Goal: Information Seeking & Learning: Learn about a topic

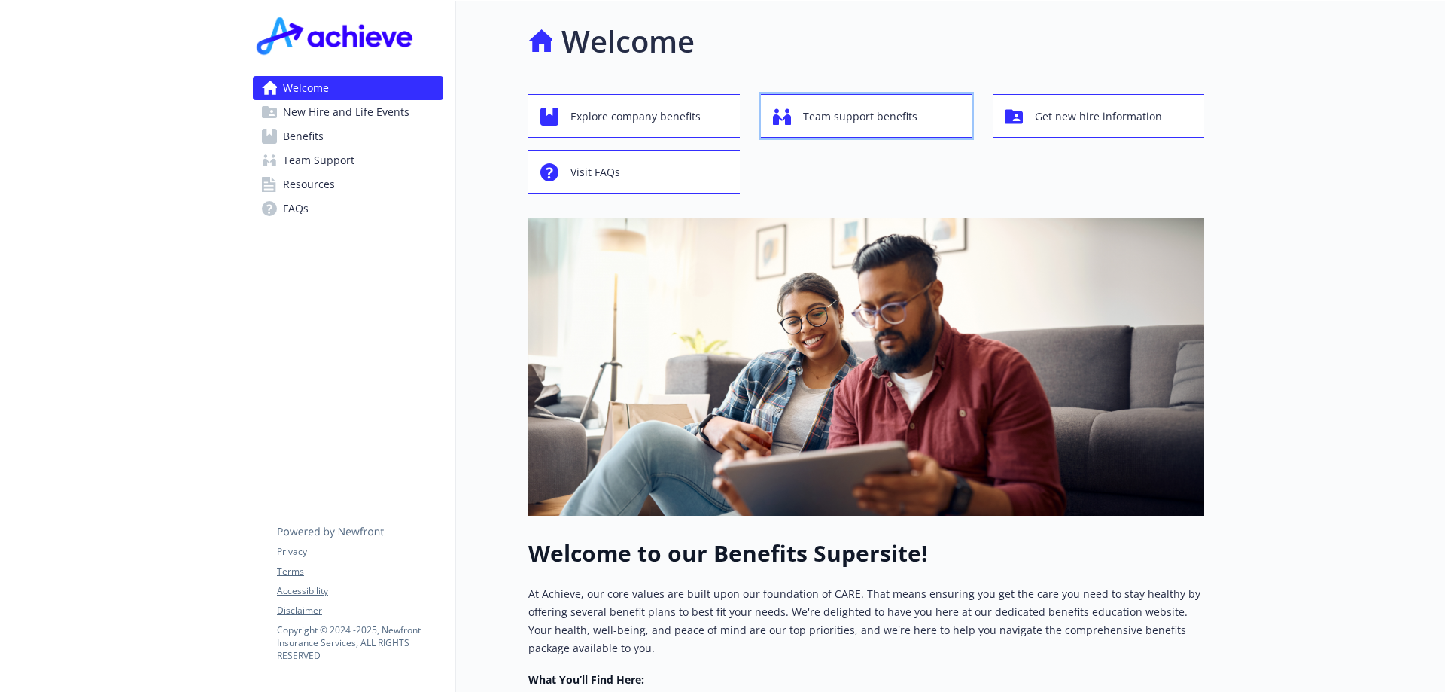
click at [826, 119] on span "Team support benefits" at bounding box center [860, 116] width 114 height 29
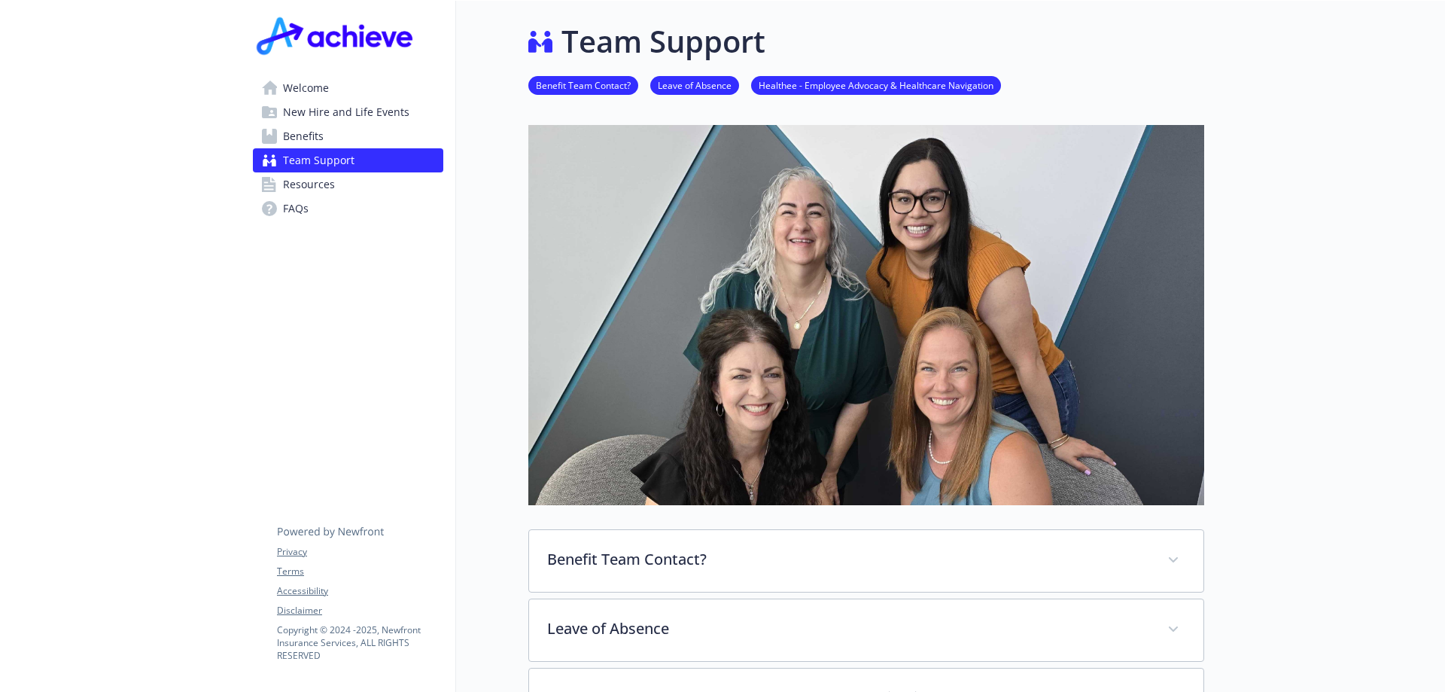
click at [872, 83] on link "Healthee - Employee Advocacy & Healthcare Navigation" at bounding box center [876, 85] width 250 height 14
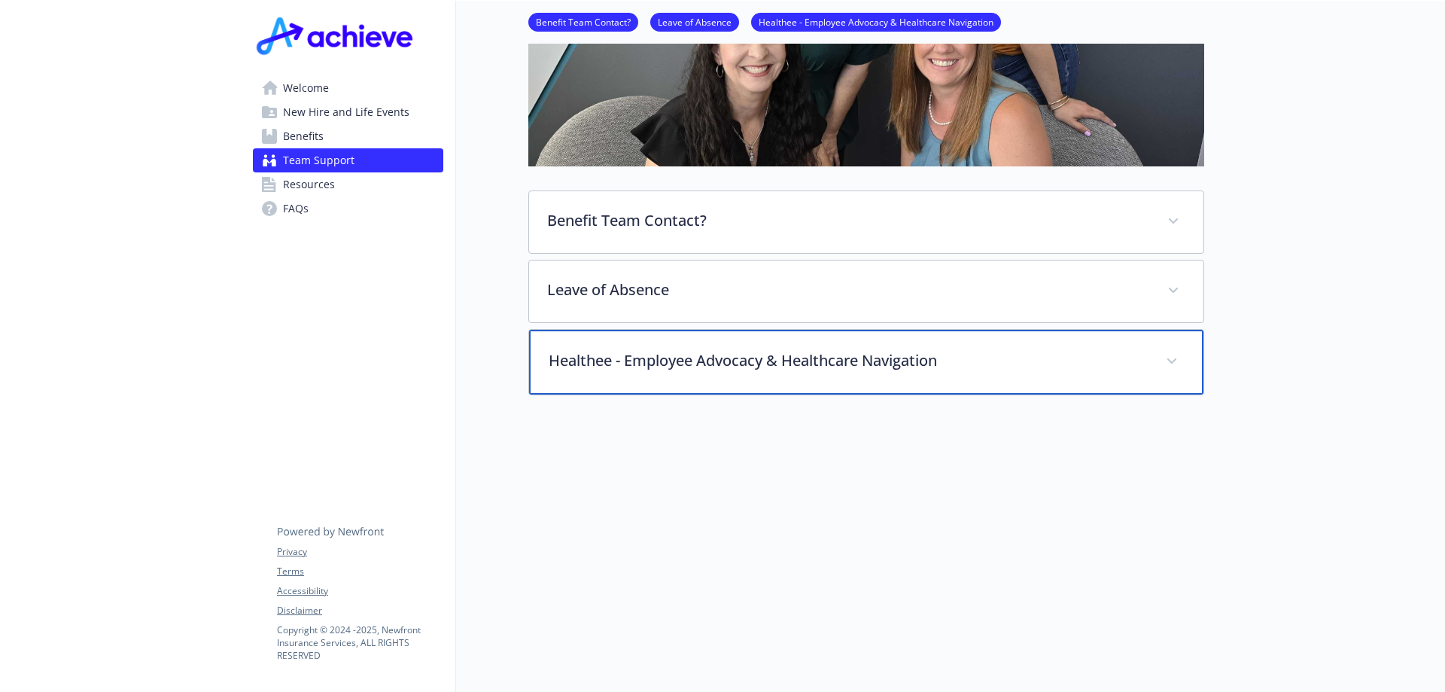
click at [1167, 358] on icon at bounding box center [1171, 361] width 9 height 6
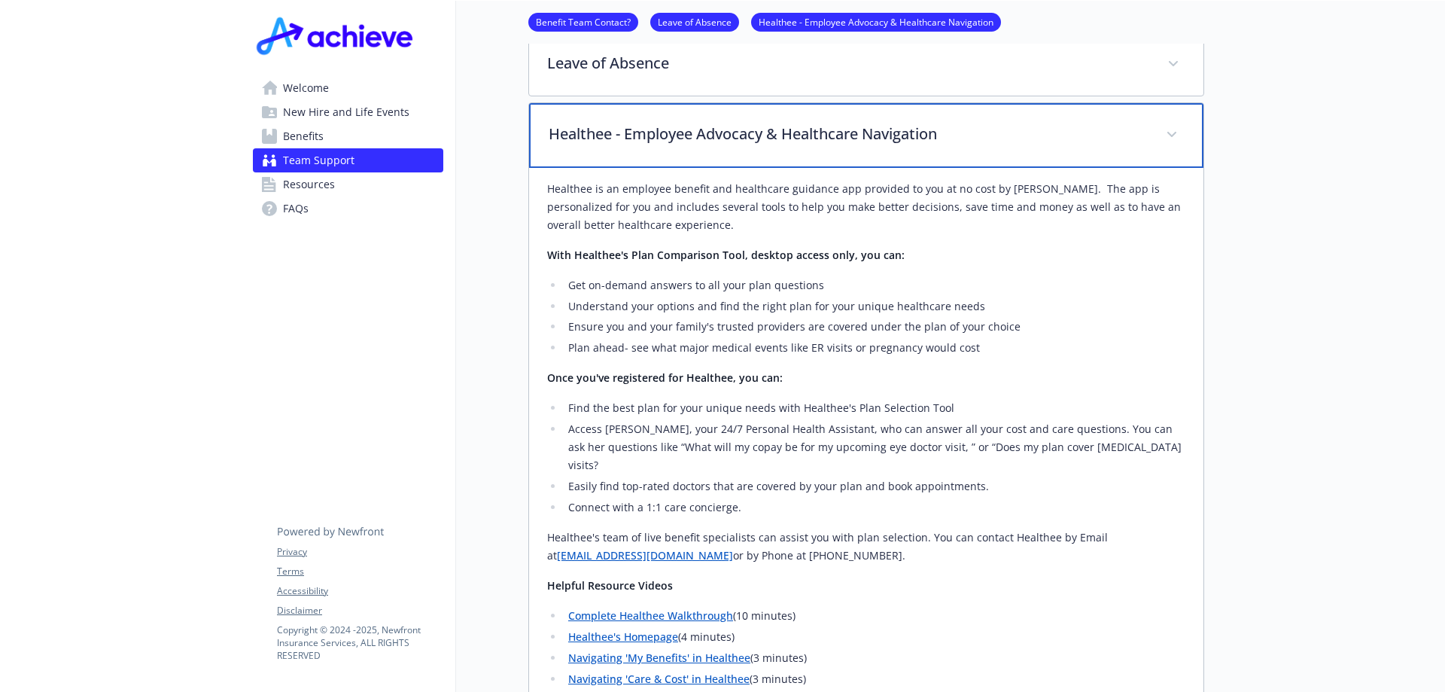
scroll to position [0, 11]
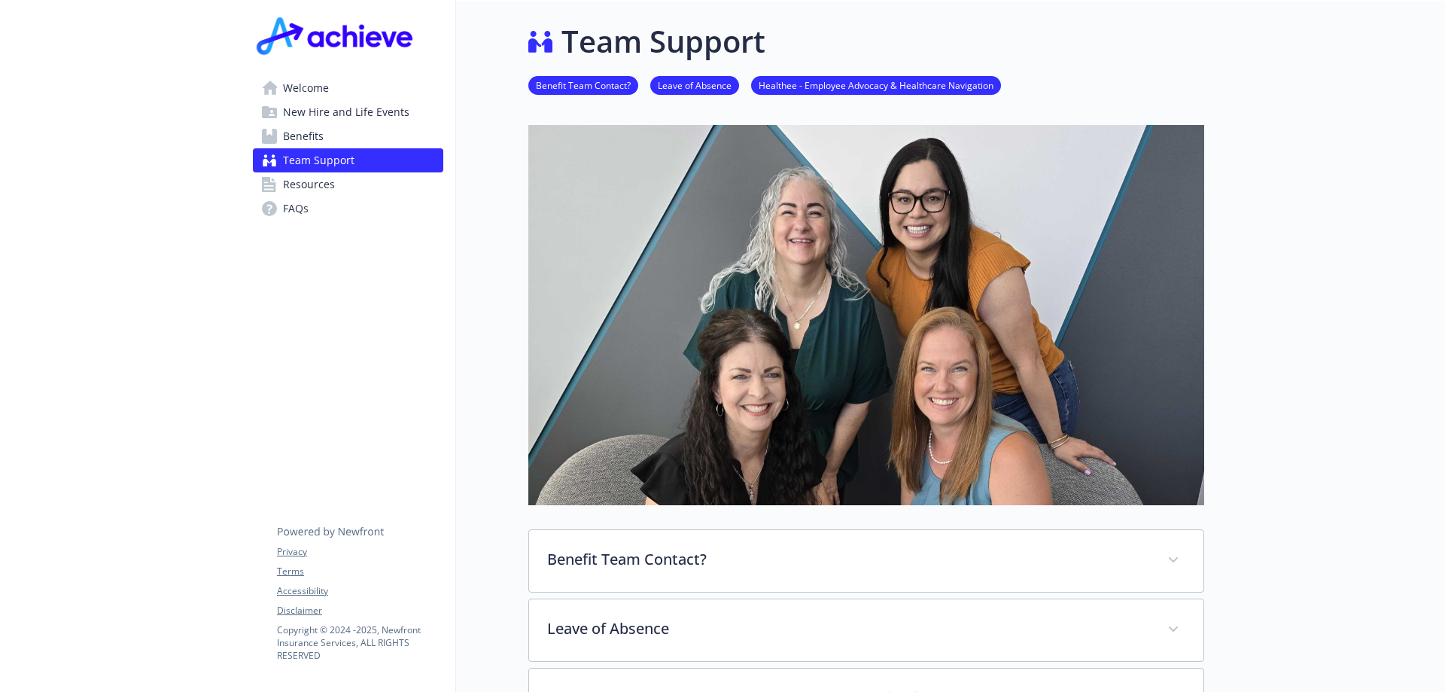
click at [304, 89] on span "Welcome" at bounding box center [306, 88] width 46 height 24
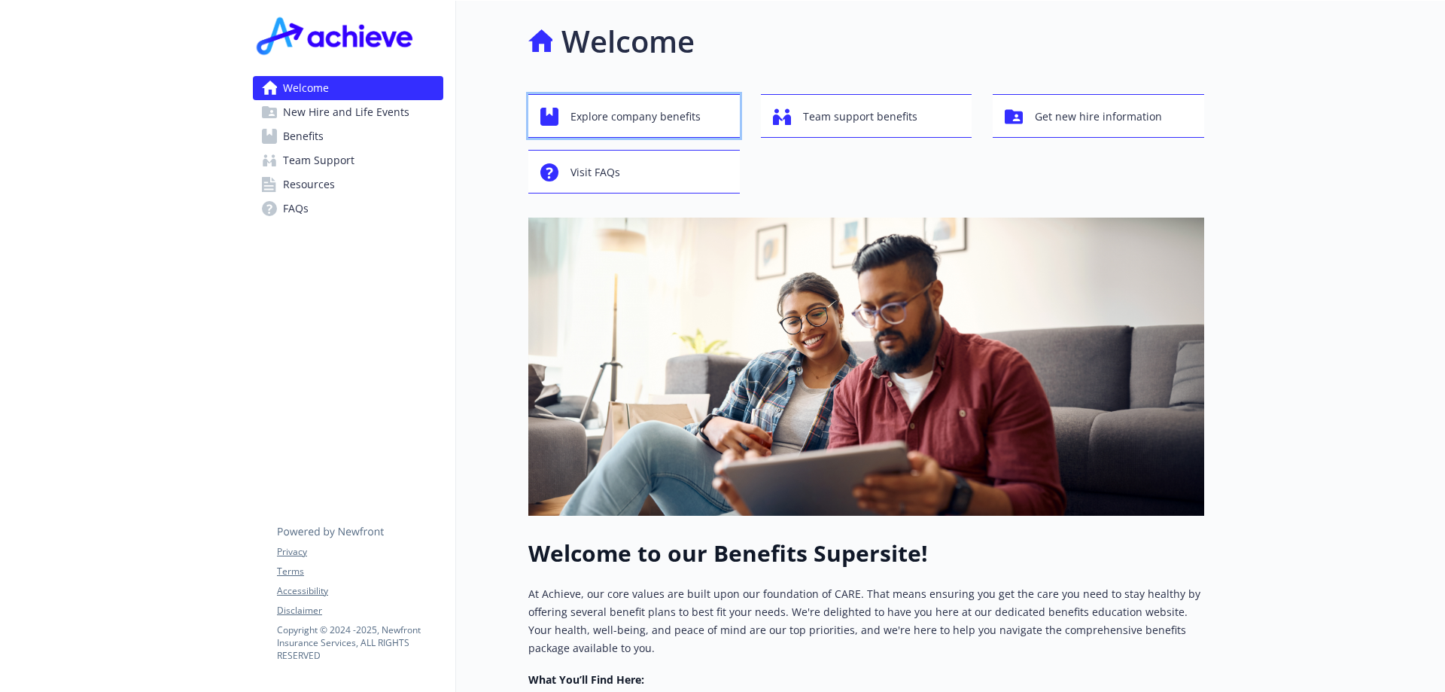
click at [653, 115] on span "Explore company benefits" at bounding box center [635, 116] width 130 height 29
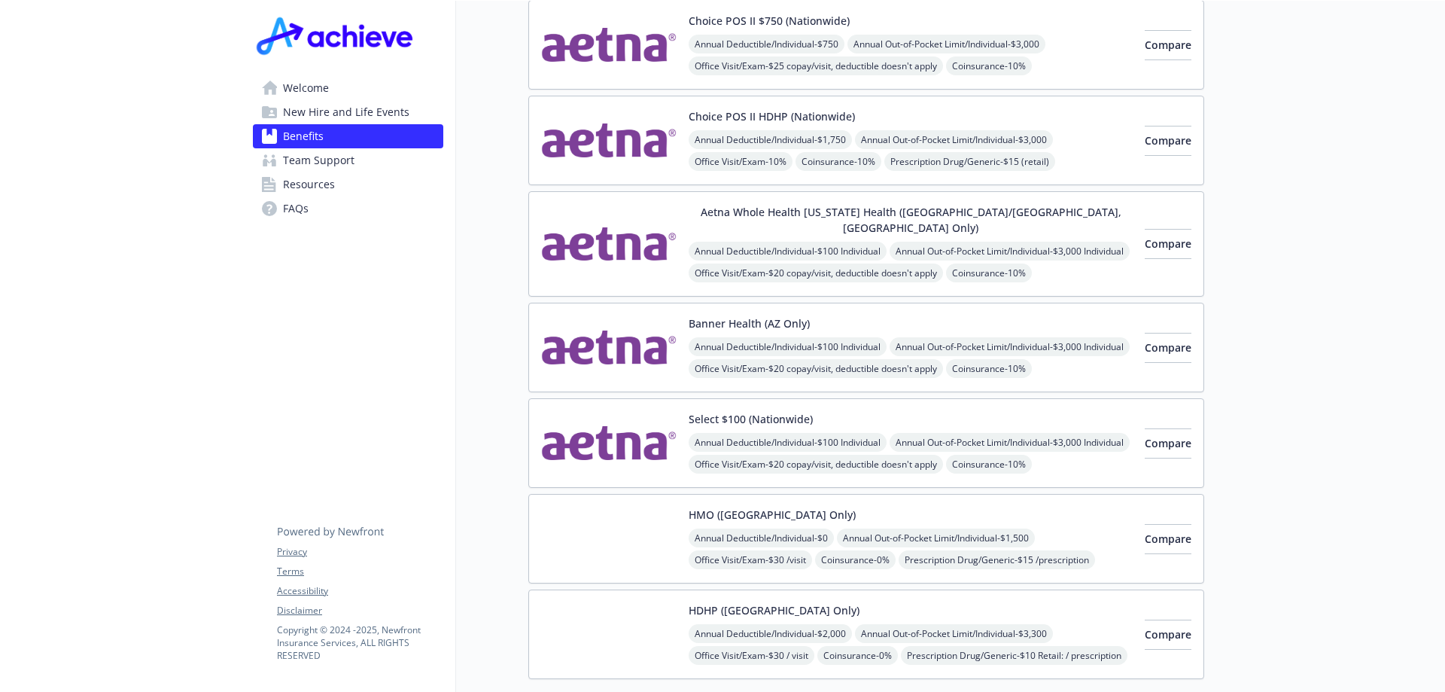
scroll to position [0, 11]
